Goal: Navigation & Orientation: Find specific page/section

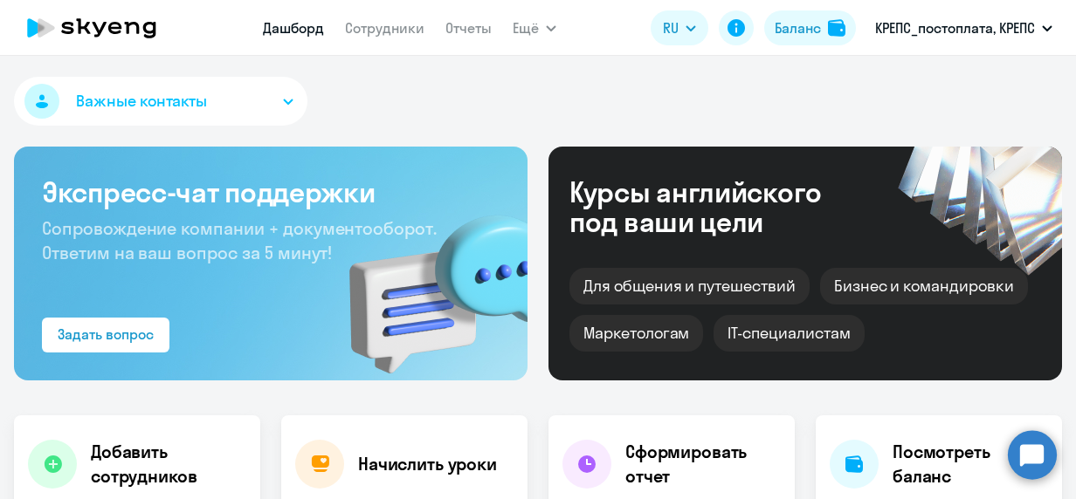
select select "30"
click at [402, 35] on link "Сотрудники" at bounding box center [384, 27] width 79 height 17
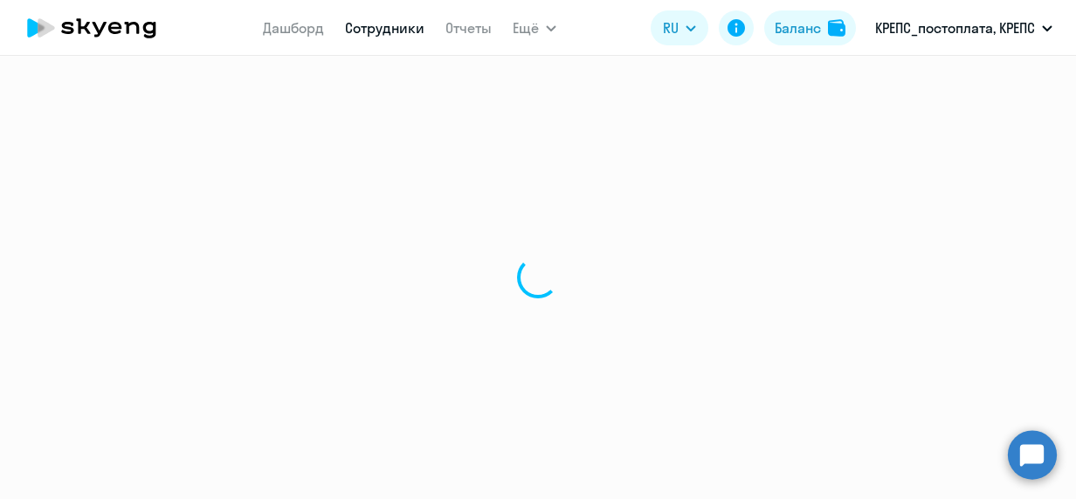
select select "30"
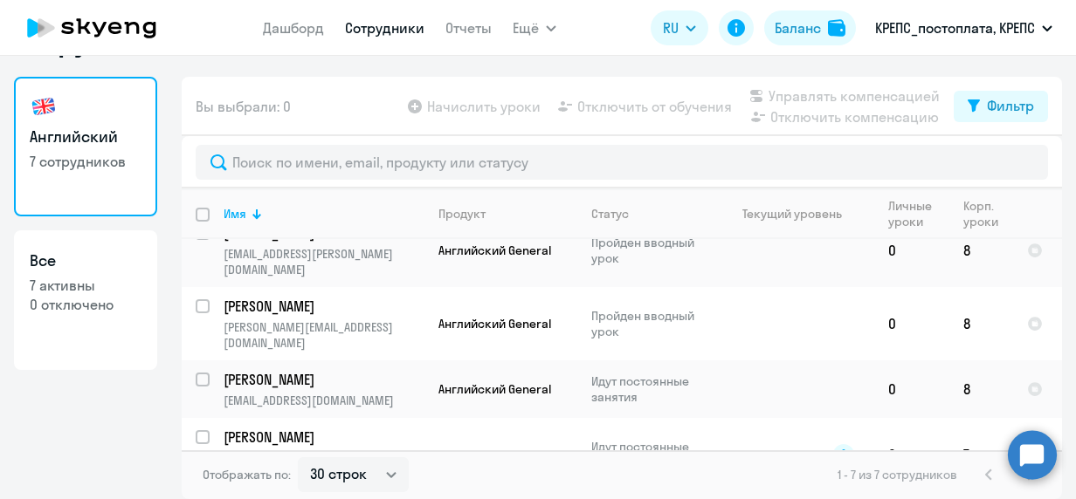
scroll to position [188, 0]
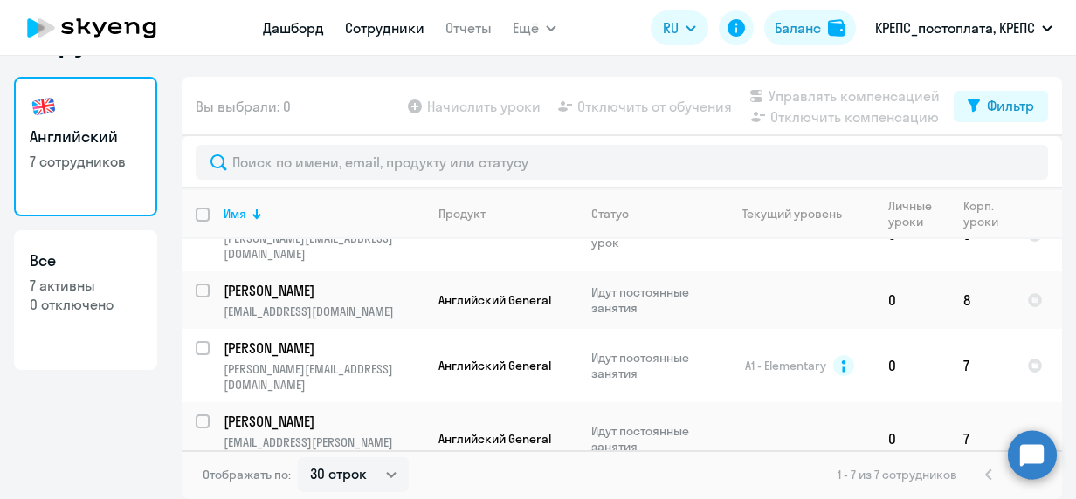
click at [286, 23] on link "Дашборд" at bounding box center [293, 27] width 61 height 17
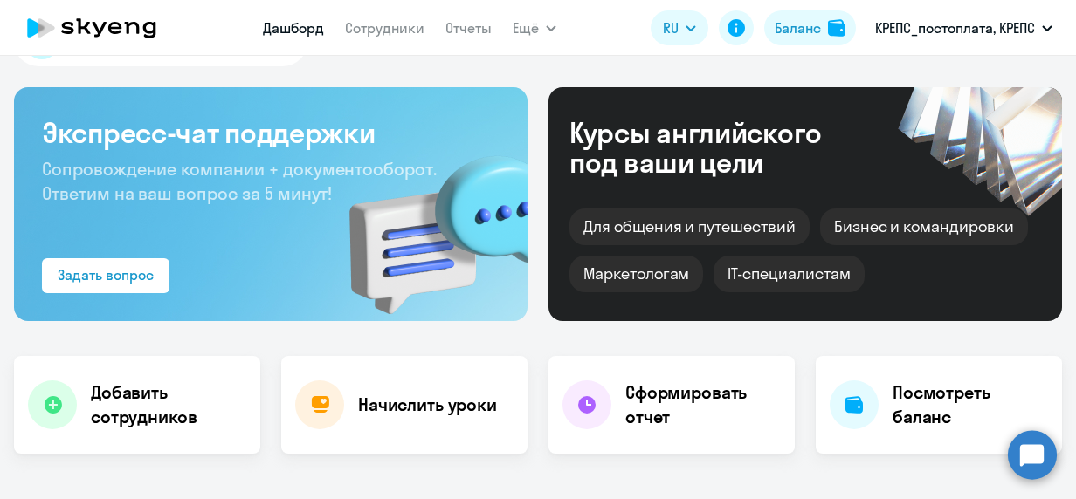
select select "30"
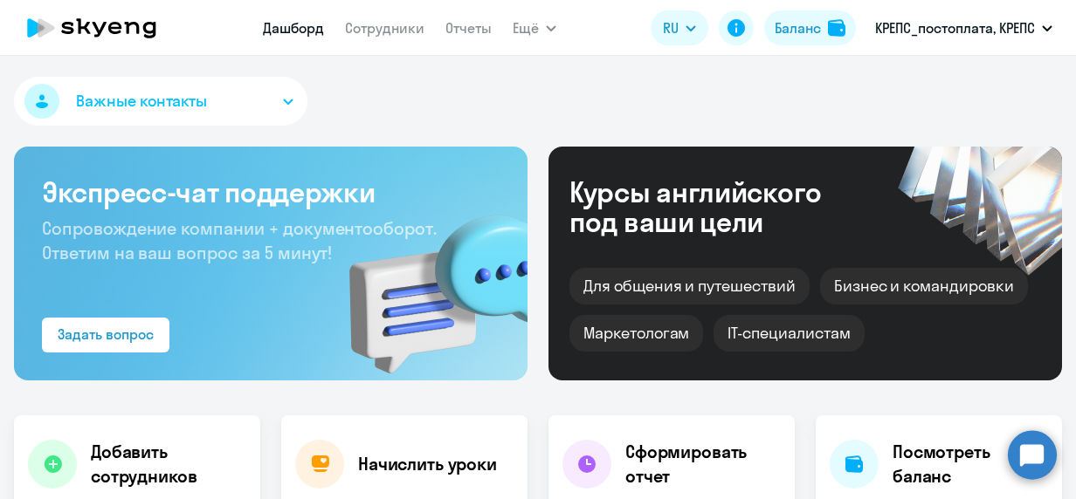
select select "30"
